Goal: Task Accomplishment & Management: Use online tool/utility

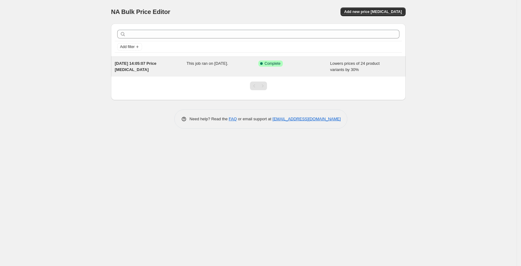
click at [173, 69] on div "[DATE] 14:05:07 Price [MEDICAL_DATA]" at bounding box center [151, 67] width 72 height 12
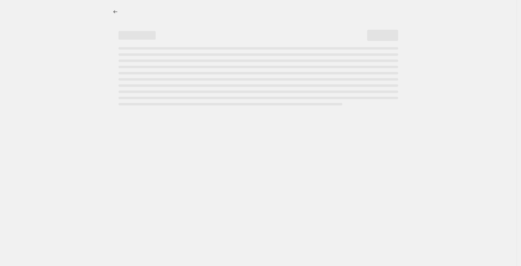
select select "percentage"
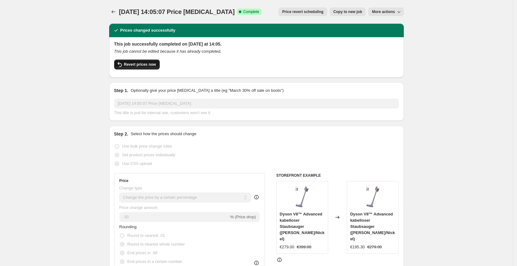
drag, startPoint x: 132, startPoint y: 71, endPoint x: 148, endPoint y: 65, distance: 16.5
click at [148, 65] on div "Revert prices now" at bounding box center [256, 66] width 285 height 13
click at [148, 65] on span "Revert prices now" at bounding box center [140, 64] width 32 height 5
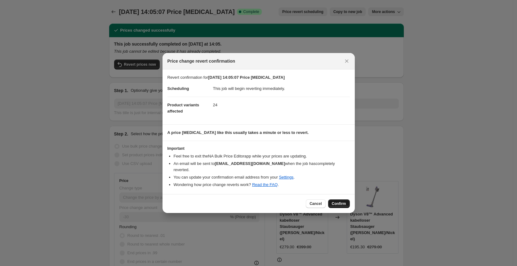
click at [335, 201] on span "Confirm" at bounding box center [339, 203] width 14 height 5
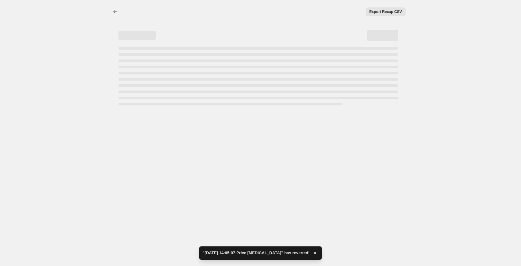
select select "percentage"
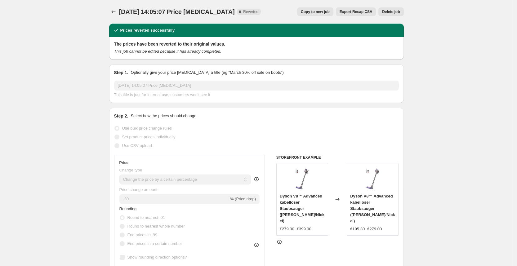
click at [384, 11] on button "Delete job" at bounding box center [391, 11] width 25 height 9
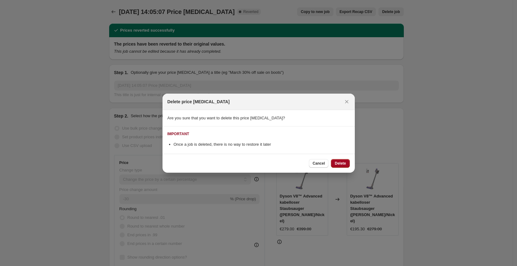
click at [341, 168] on button "Delete" at bounding box center [340, 163] width 19 height 9
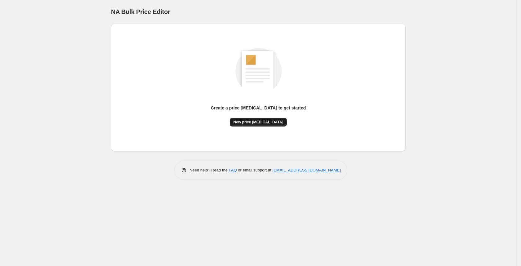
click at [260, 125] on button "New price [MEDICAL_DATA]" at bounding box center [258, 122] width 57 height 9
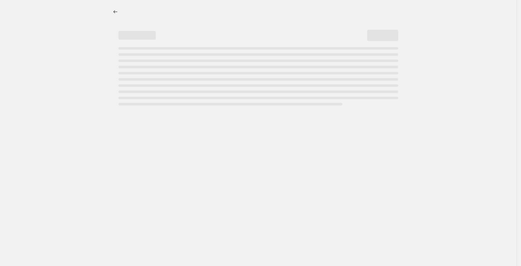
drag, startPoint x: 260, startPoint y: 125, endPoint x: 348, endPoint y: 22, distance: 136.0
click at [348, 22] on div at bounding box center [258, 133] width 517 height 266
select select "percentage"
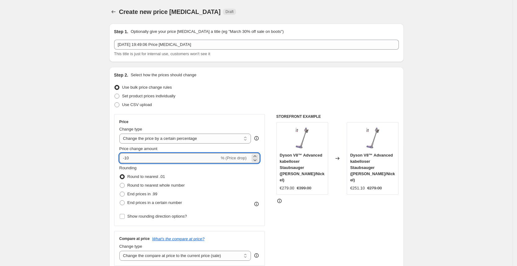
click at [147, 159] on input "-10" at bounding box center [169, 158] width 100 height 10
type input "-1"
type input "-25"
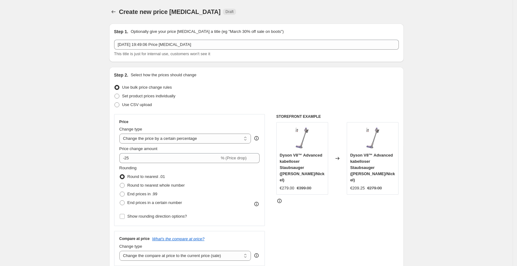
click at [259, 108] on div "Use CSV upload" at bounding box center [256, 105] width 285 height 9
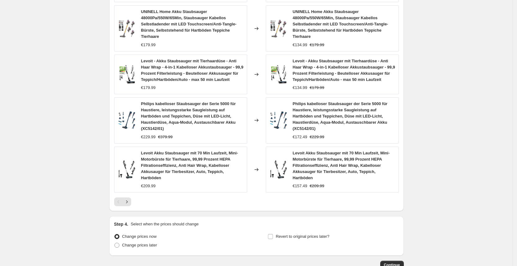
scroll to position [433, 0]
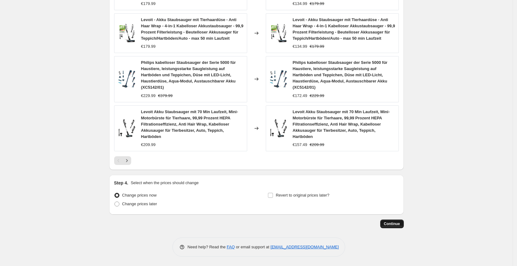
click at [400, 224] on span "Continue" at bounding box center [392, 224] width 16 height 5
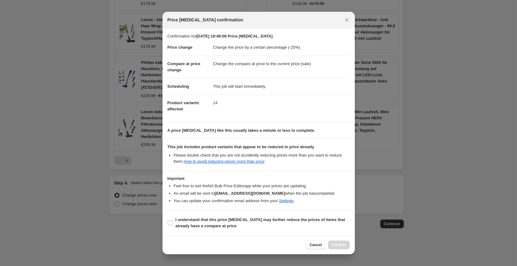
click at [340, 243] on div "Cancel Confirm" at bounding box center [328, 245] width 44 height 9
click at [286, 225] on span "I understand that this price [MEDICAL_DATA] may further reduce the prices of it…" at bounding box center [263, 223] width 174 height 12
click at [173, 225] on input "I understand that this price [MEDICAL_DATA] may further reduce the prices of it…" at bounding box center [170, 223] width 5 height 5
checkbox input "true"
click at [334, 242] on button "Confirm" at bounding box center [339, 245] width 22 height 9
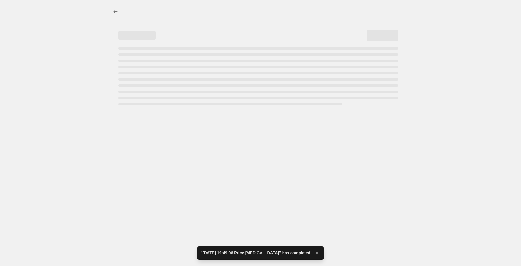
select select "percentage"
